Goal: Transaction & Acquisition: Purchase product/service

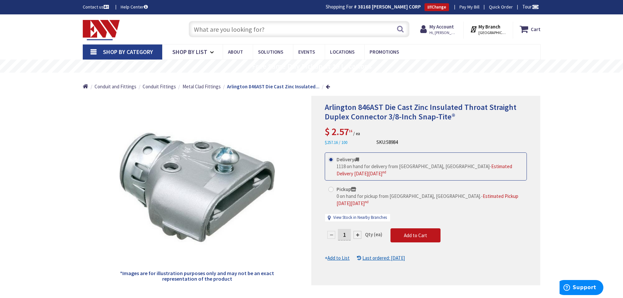
drag, startPoint x: 252, startPoint y: 29, endPoint x: 243, endPoint y: 41, distance: 14.7
click at [252, 30] on input "text" at bounding box center [299, 29] width 221 height 16
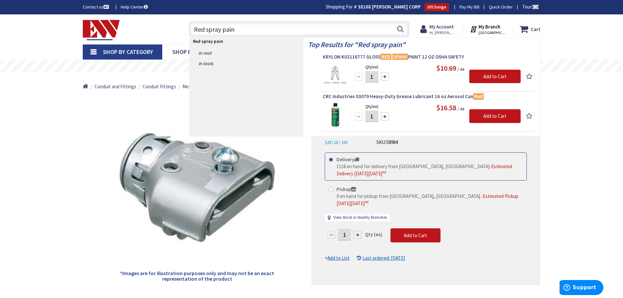
type input "Red spray paint"
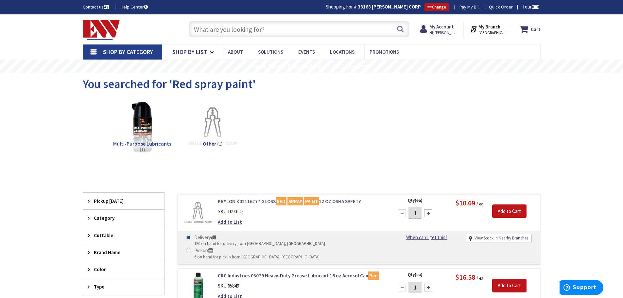
click at [321, 202] on link "KRYLON K02116777 GLOSS RED SPRAY PAINT 12 OZ OSHA SAFETY" at bounding box center [301, 201] width 167 height 7
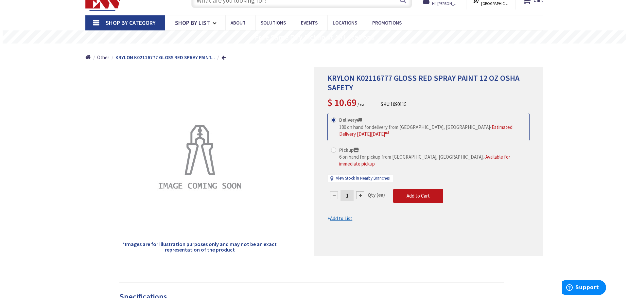
scroll to position [65, 0]
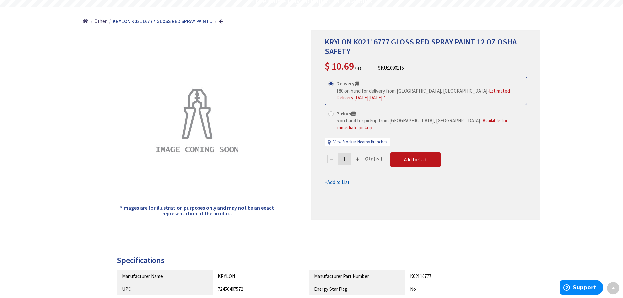
click at [332, 138] on div "View Stock in Nearby Branches" at bounding box center [357, 142] width 65 height 8
click at [351, 139] on link "View Stock in Nearby Branches" at bounding box center [360, 142] width 54 height 6
select select "data-availability"
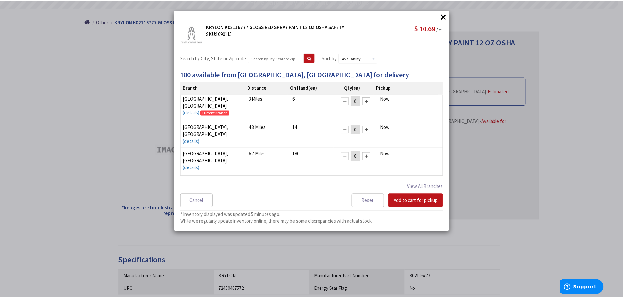
scroll to position [0, 0]
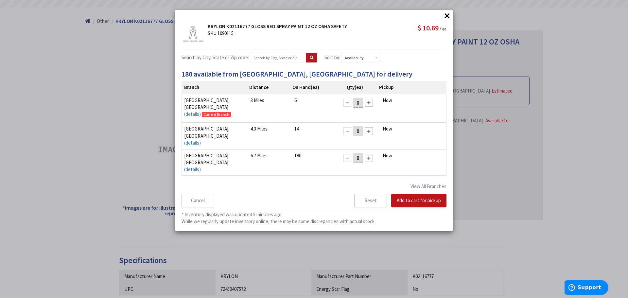
click at [123, 133] on div "× × KRYLON K02116777 GLOSS RED SPRAY PAINT 12 OZ OSHA SAFETY SKU: 1090115 $ 10.…" at bounding box center [314, 149] width 628 height 298
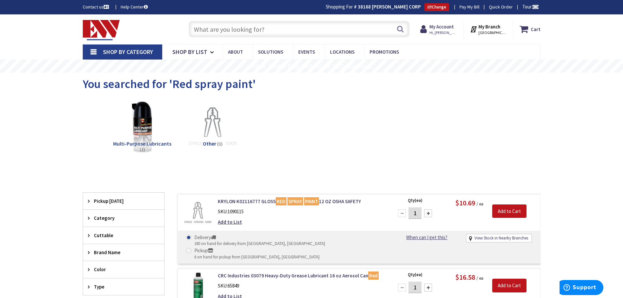
click at [152, 36] on div "Toggle Nav" at bounding box center [129, 29] width 103 height 22
drag, startPoint x: 81, startPoint y: 122, endPoint x: 82, endPoint y: 125, distance: 3.5
click at [82, 124] on main "You searched for 'Red spray paint' View Subcategories Multi-Purpose Lubricants …" at bounding box center [311, 214] width 491 height 283
